Goal: Task Accomplishment & Management: Complete application form

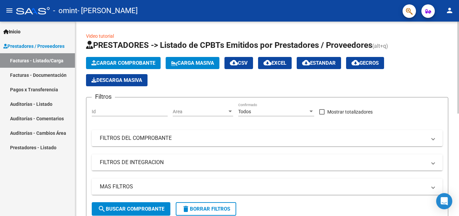
click at [459, 46] on div at bounding box center [459, 68] width 2 height 92
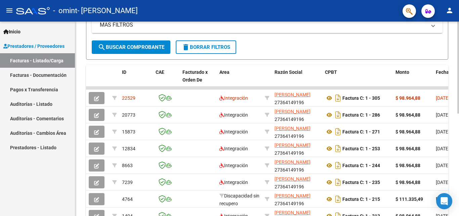
scroll to position [163, 0]
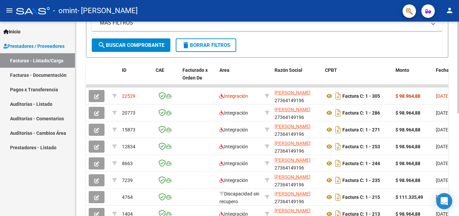
click at [459, 168] on div at bounding box center [459, 147] width 2 height 92
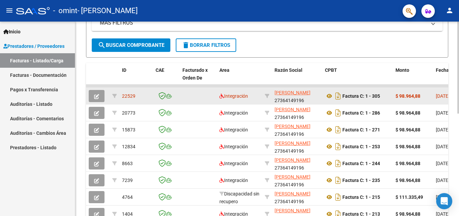
click at [424, 96] on div "$ 98.964,88" at bounding box center [413, 96] width 35 height 8
drag, startPoint x: 390, startPoint y: 86, endPoint x: 396, endPoint y: 100, distance: 14.9
click at [396, 100] on datatable-scroller "22529 Integración [PERSON_NAME] 27364149196 Factura C: 1 - 305 $ 98.964,88 [DAT…" at bounding box center [267, 153] width 363 height 138
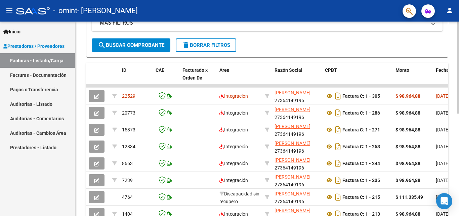
scroll to position [216, 0]
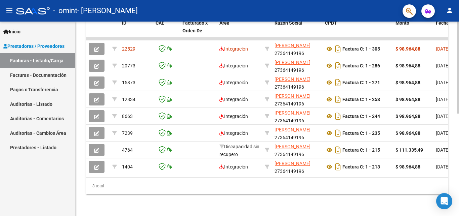
click at [459, 172] on div at bounding box center [459, 170] width 2 height 92
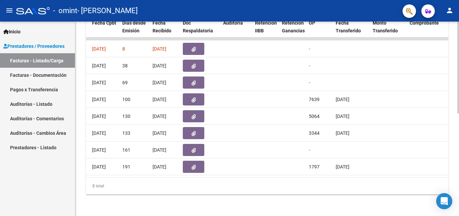
scroll to position [0, 347]
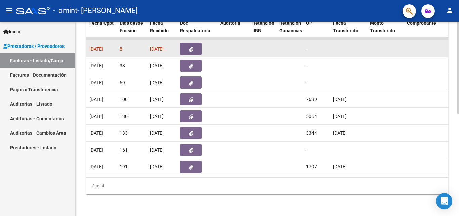
click at [214, 43] on div at bounding box center [197, 49] width 35 height 12
click at [197, 43] on button "button" at bounding box center [191, 49] width 22 height 12
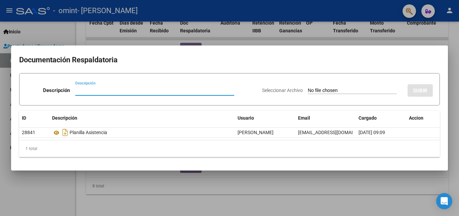
click at [351, 48] on mat-dialog-container "Documentación Respaldatoria Descripción Descripción Seleccionar Archivo SUBIR I…" at bounding box center [229, 107] width 437 height 125
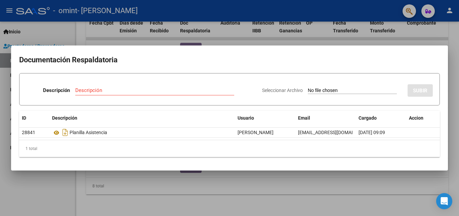
click at [238, 50] on mat-dialog-container "Documentación Respaldatoria Descripción Descripción Seleccionar Archivo SUBIR I…" at bounding box center [229, 107] width 437 height 125
click at [233, 42] on div at bounding box center [229, 108] width 459 height 216
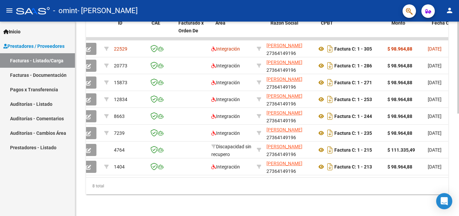
scroll to position [0, 0]
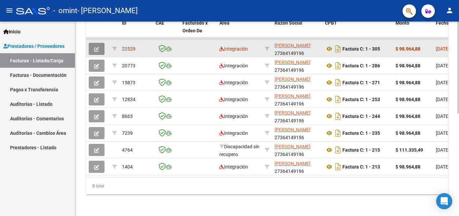
click at [101, 43] on button "button" at bounding box center [97, 49] width 16 height 12
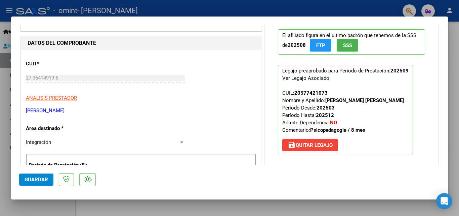
scroll to position [44, 0]
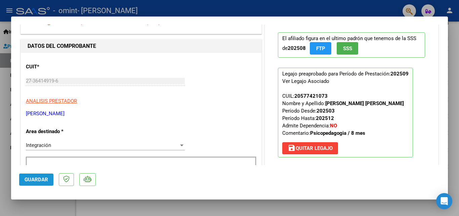
click at [25, 183] on button "Guardar" at bounding box center [36, 179] width 34 height 12
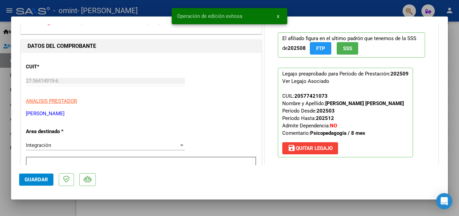
click at [455, 35] on div at bounding box center [229, 108] width 459 height 216
type input "$ 0,00"
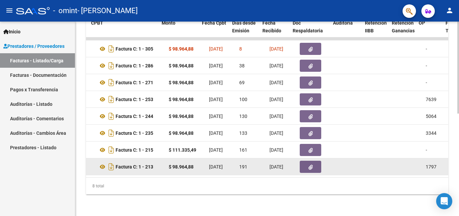
scroll to position [0, 234]
